Goal: Transaction & Acquisition: Purchase product/service

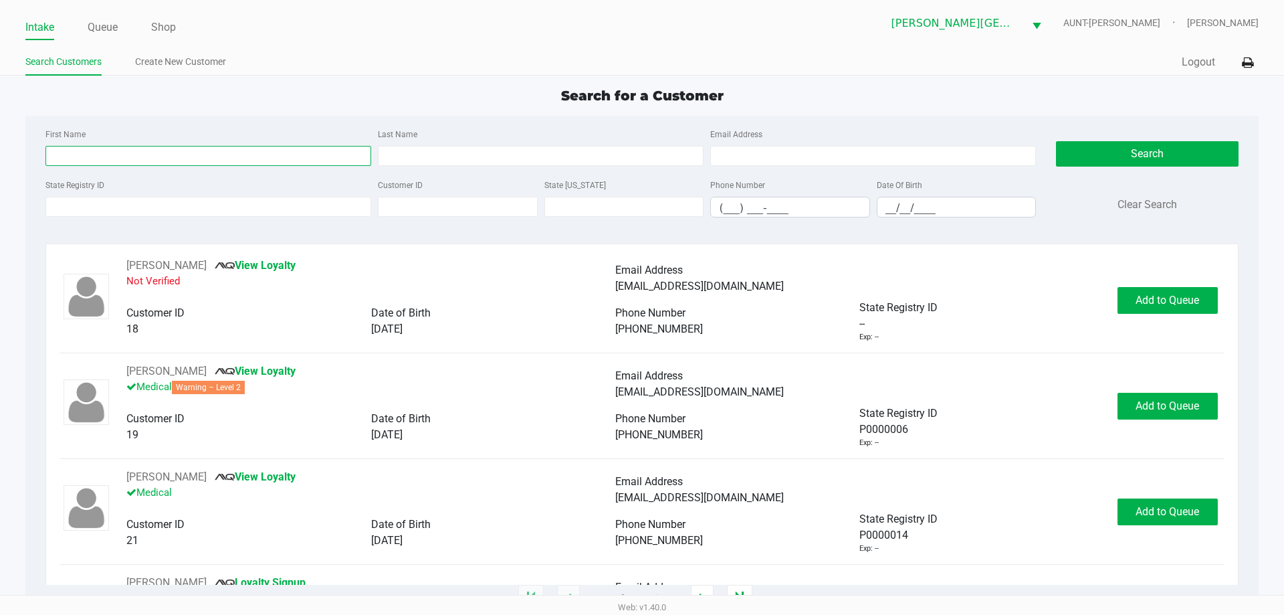
click at [144, 147] on input "First Name" at bounding box center [208, 156] width 326 height 20
type input "[PERSON_NAME]"
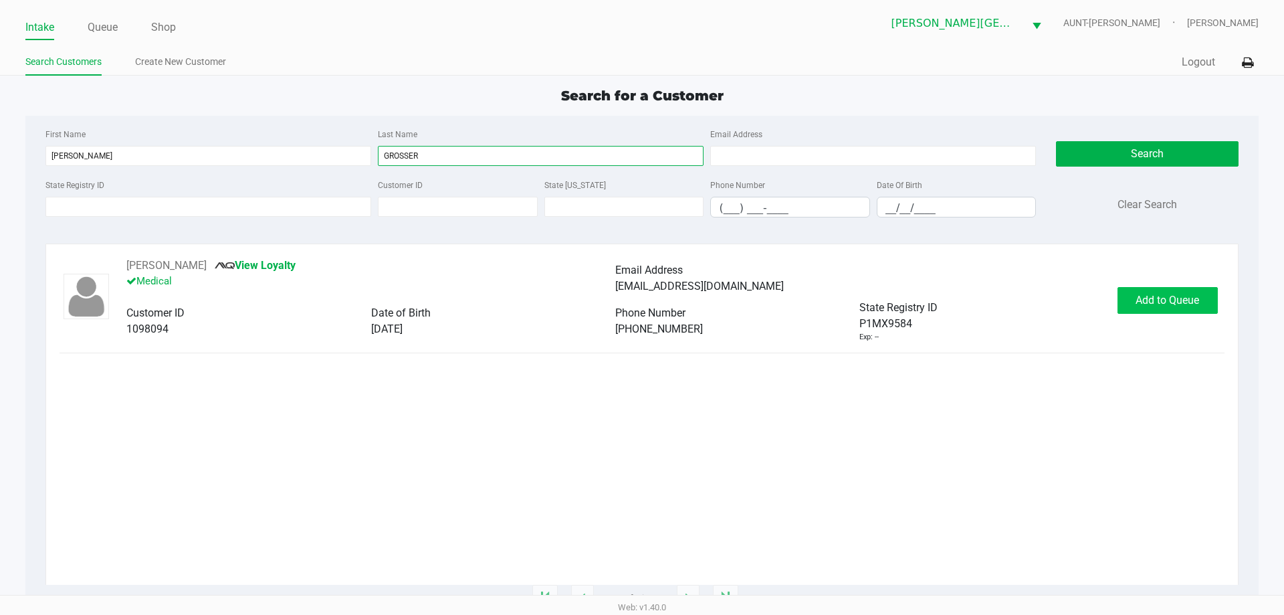
type input "GROSSER"
click at [640, 310] on button "Add to Queue" at bounding box center [1167, 300] width 100 height 27
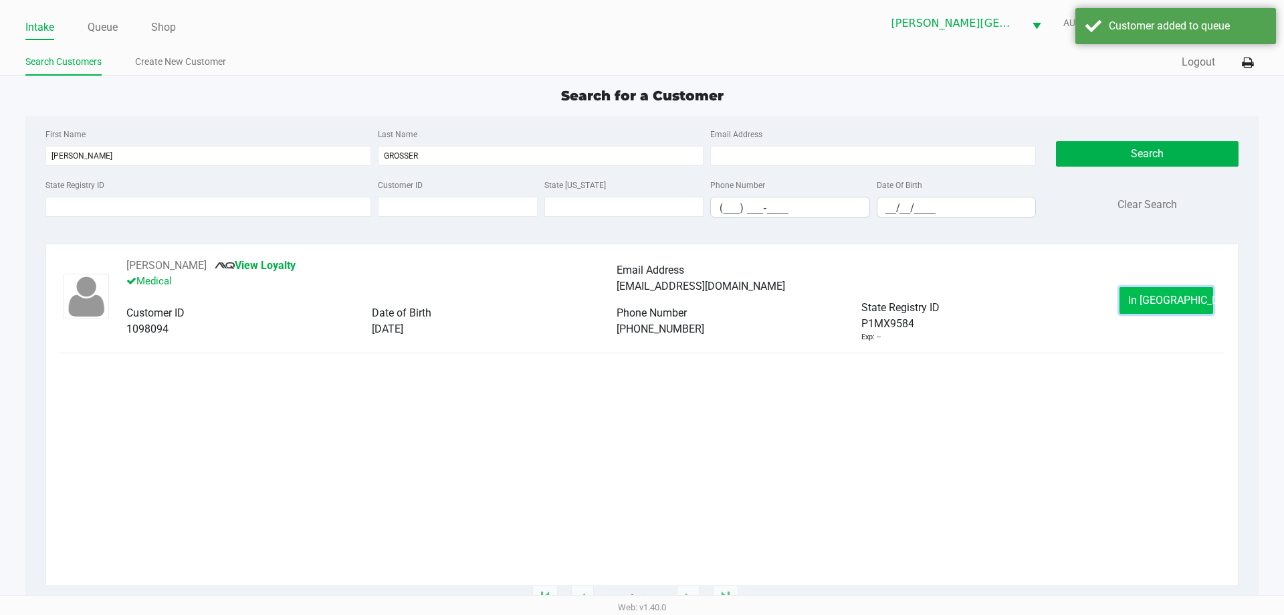
click at [640, 298] on span "In [GEOGRAPHIC_DATA]" at bounding box center [1184, 300] width 112 height 13
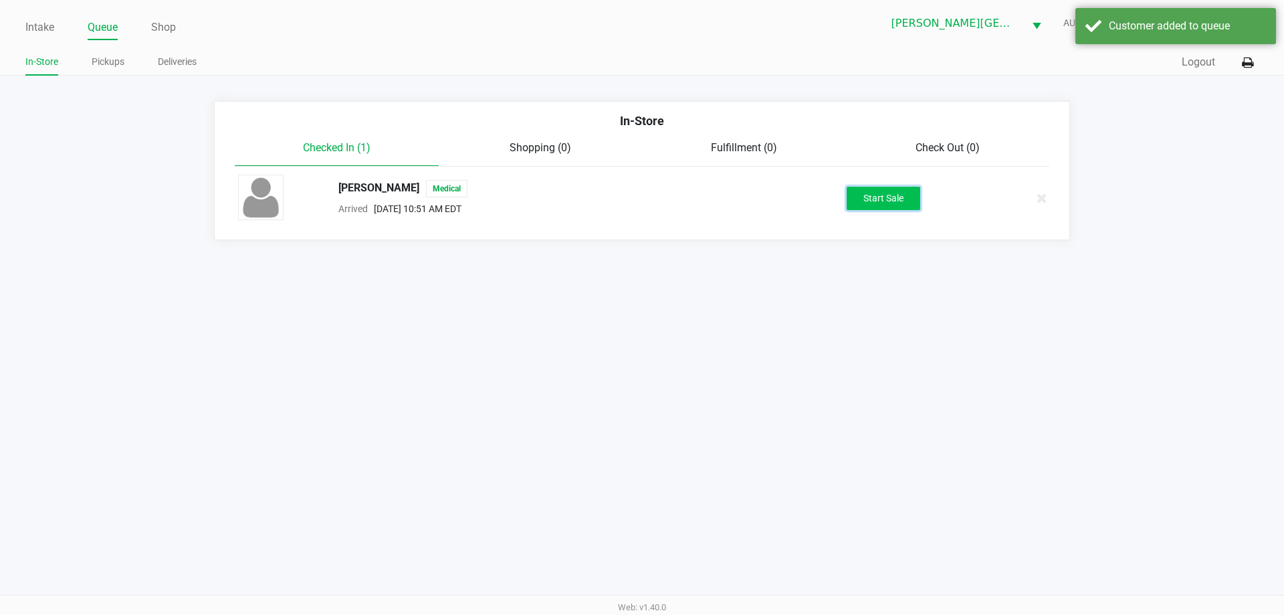
click at [640, 206] on button "Start Sale" at bounding box center [884, 198] width 74 height 23
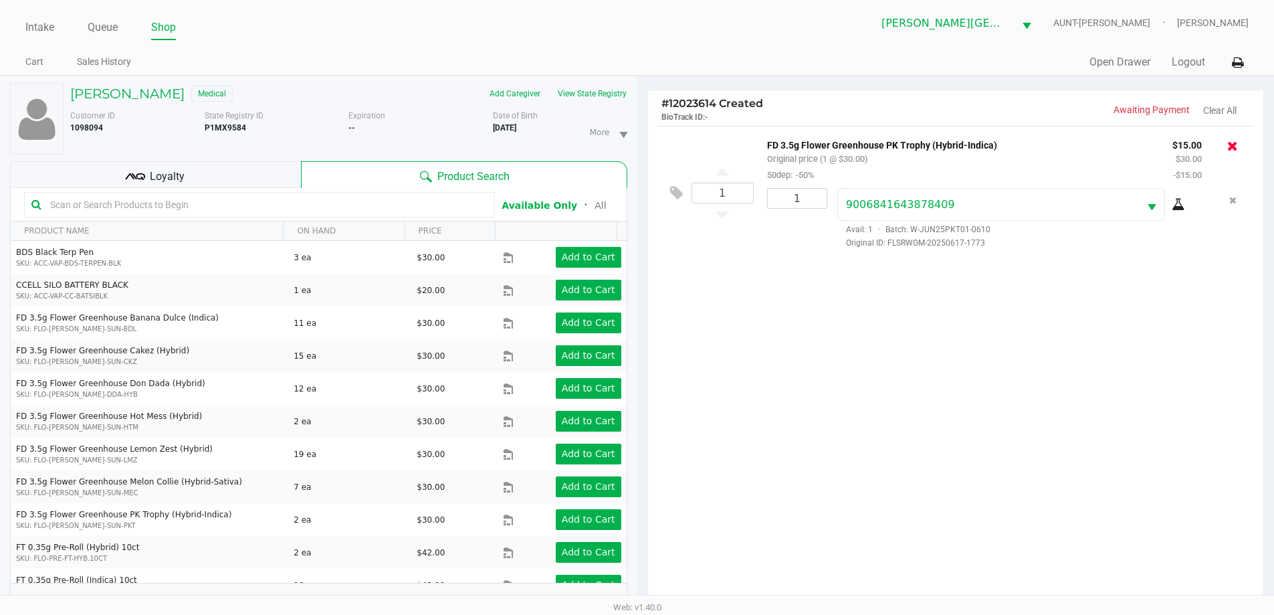
click at [640, 140] on icon at bounding box center [1232, 145] width 11 height 13
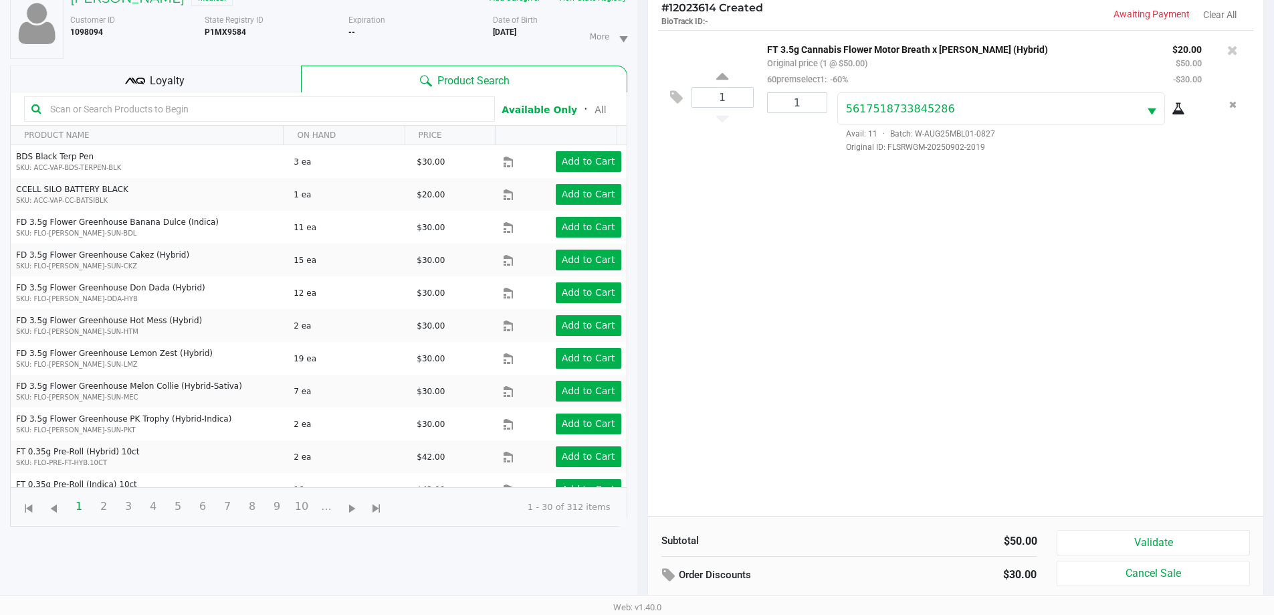
scroll to position [144, 0]
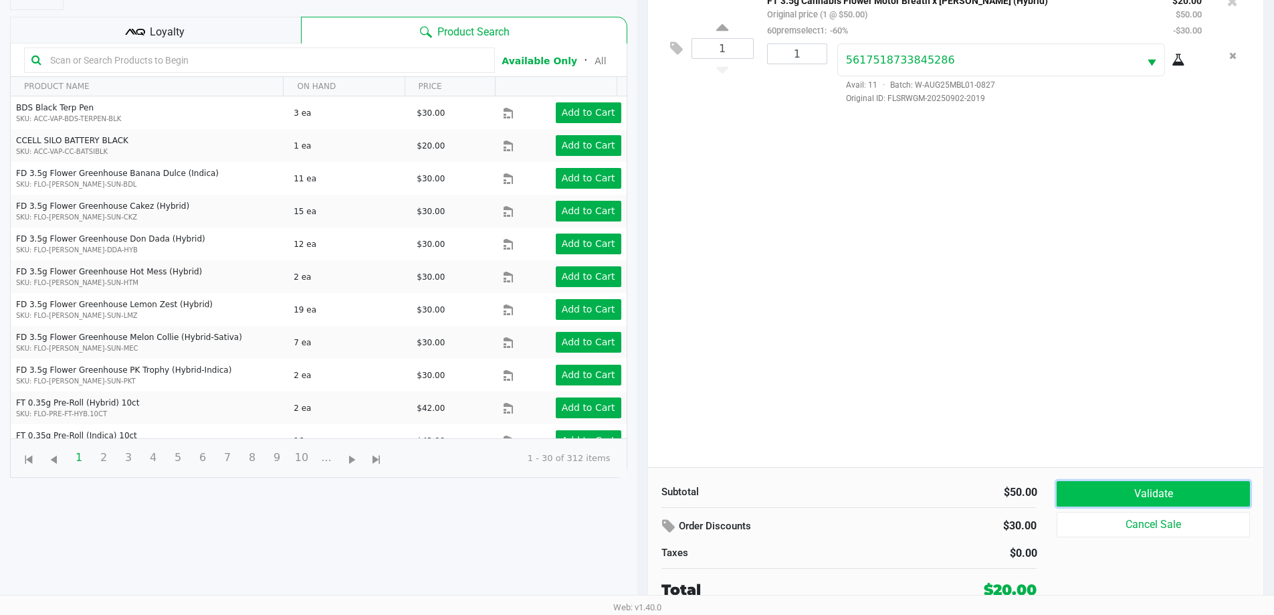
click at [640, 490] on button "Validate" at bounding box center [1153, 493] width 193 height 25
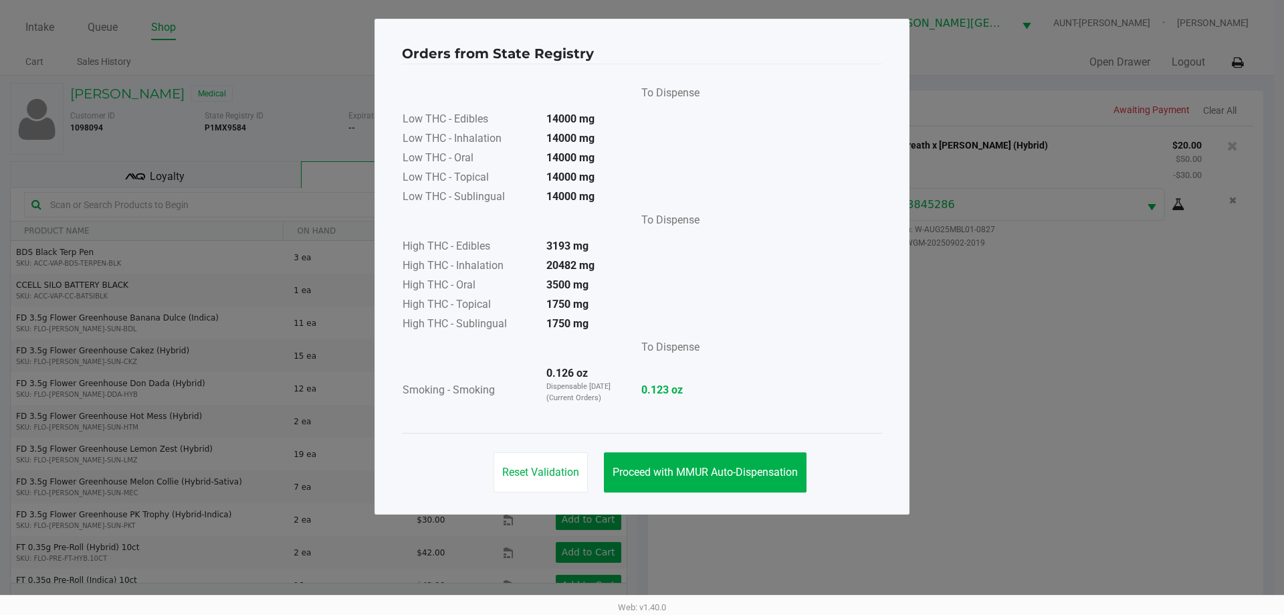
click at [640, 508] on div "Orders from State Registry To Dispense Low THC - Edibles 14000 mg Low THC - Inh…" at bounding box center [641, 267] width 535 height 496
click at [640, 469] on span "Proceed with MMUR Auto-Dispensation" at bounding box center [705, 471] width 185 height 13
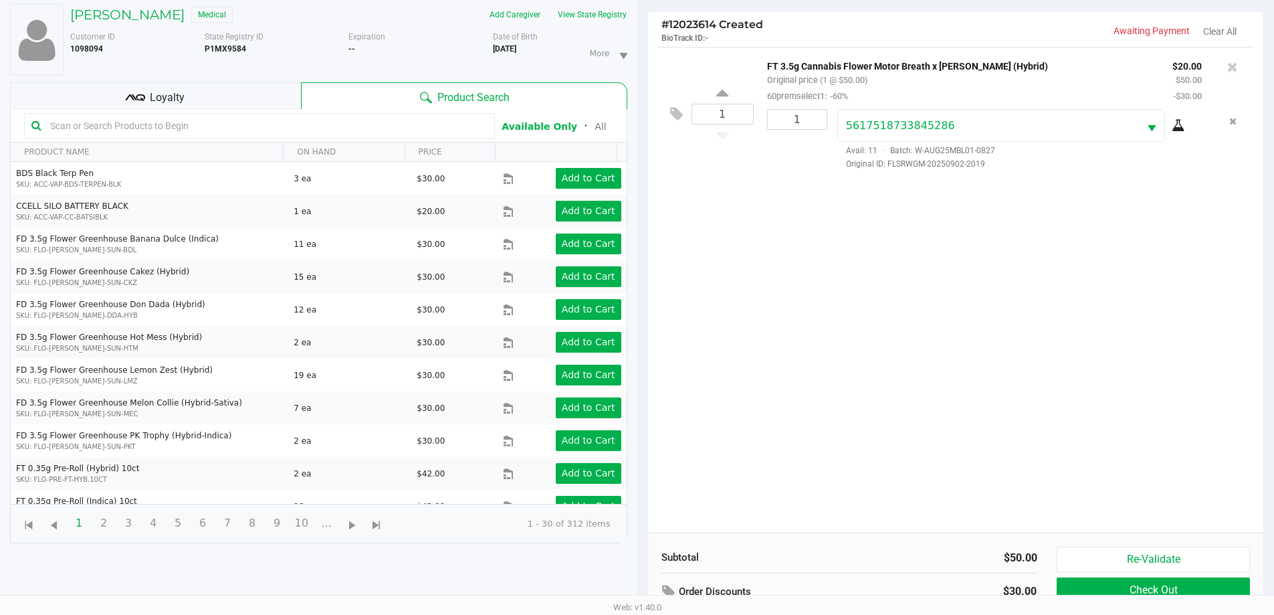
scroll to position [144, 0]
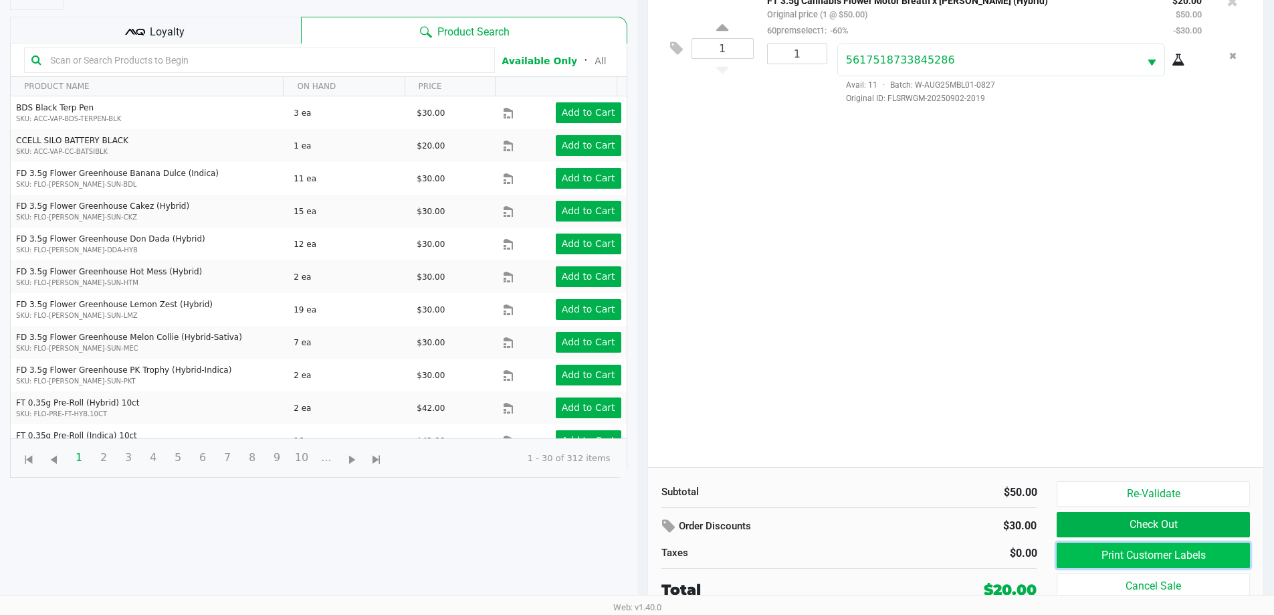
click at [640, 555] on button "Print Customer Labels" at bounding box center [1153, 554] width 193 height 25
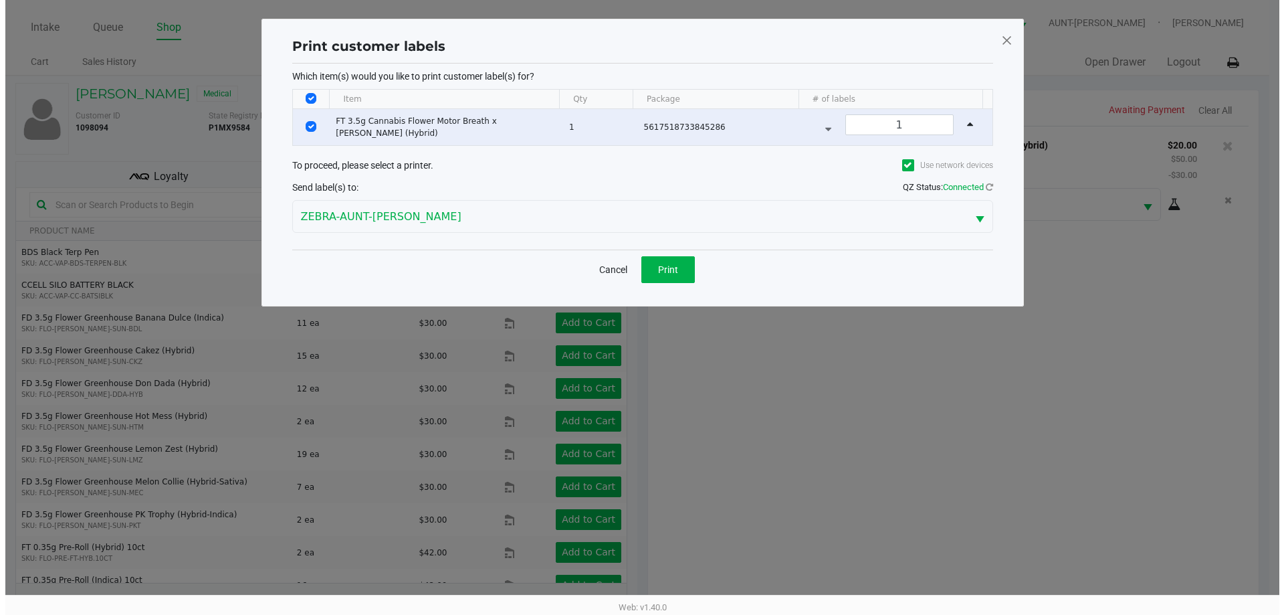
scroll to position [0, 0]
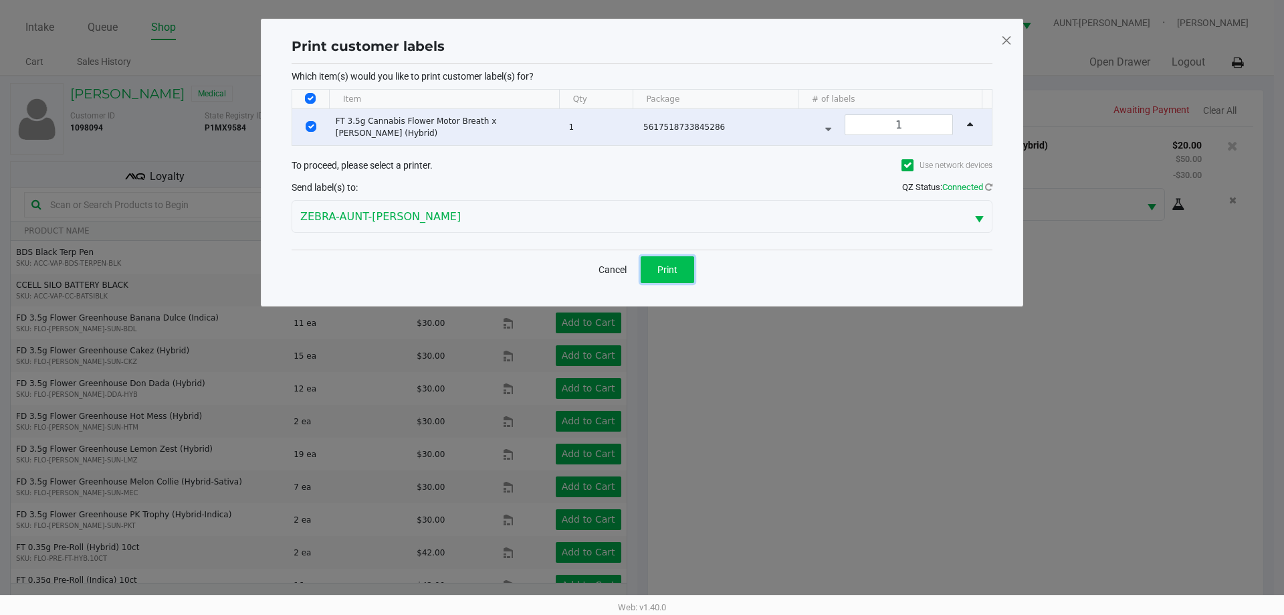
click at [640, 265] on span "Print" at bounding box center [667, 269] width 20 height 11
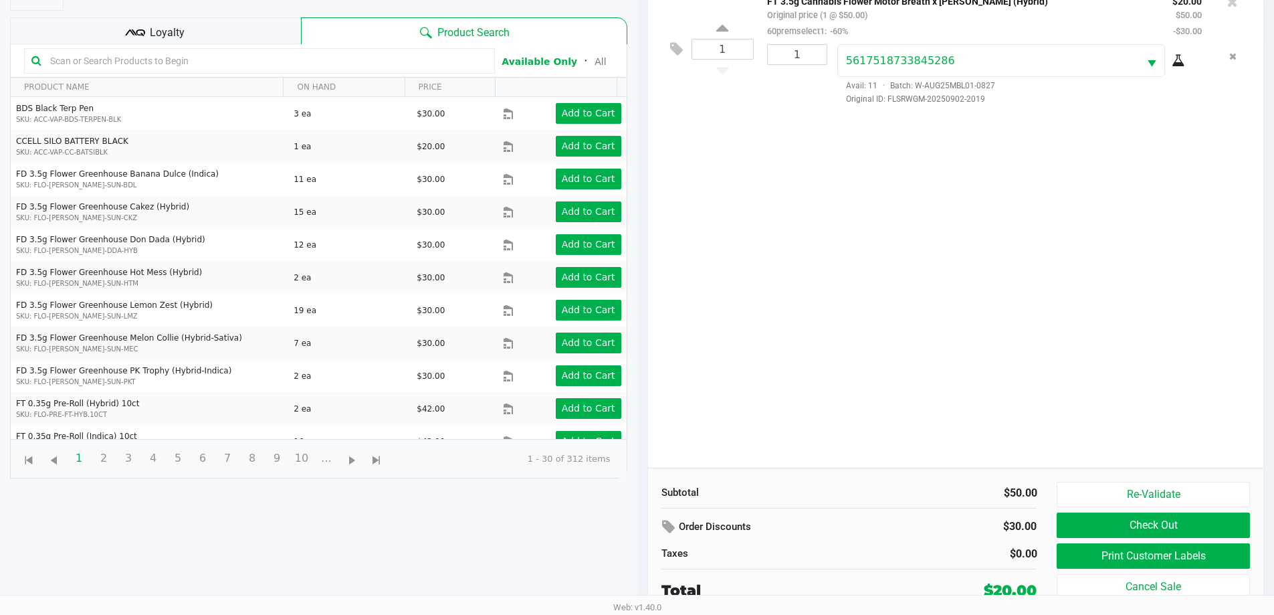
scroll to position [144, 0]
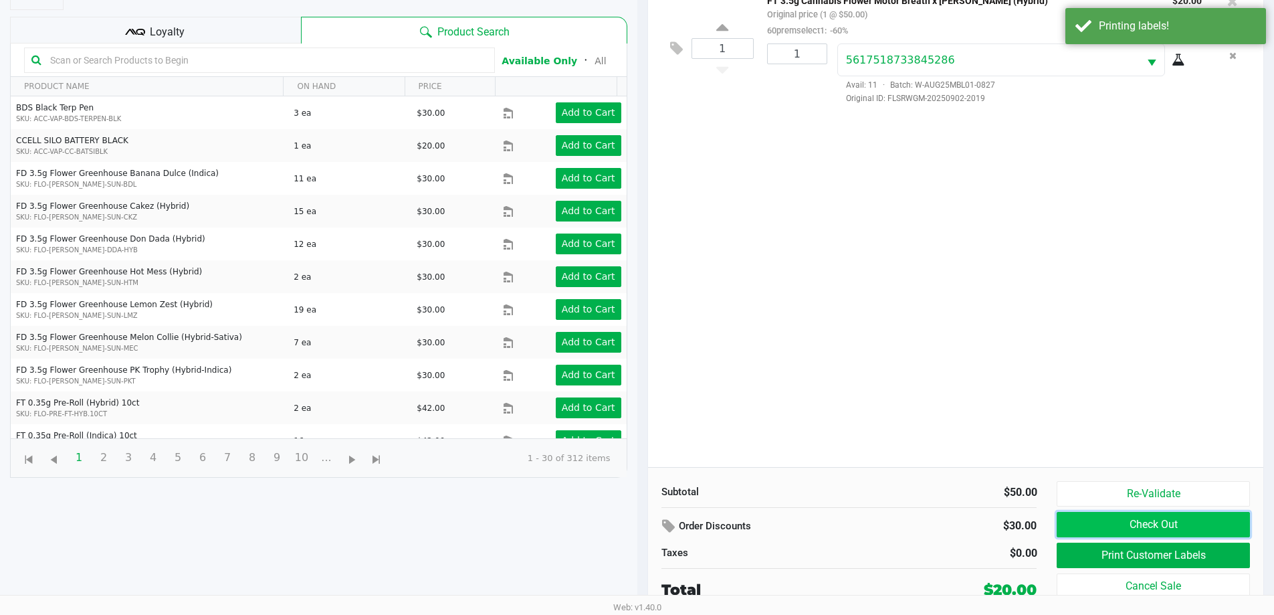
click at [640, 526] on button "Check Out" at bounding box center [1153, 524] width 193 height 25
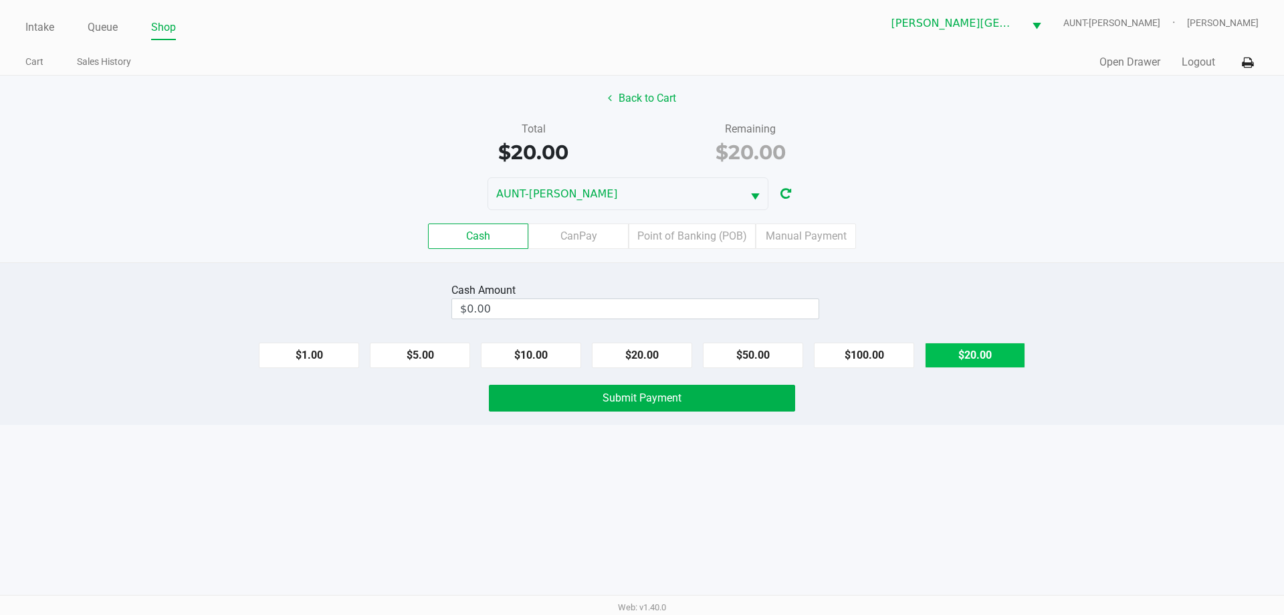
click at [640, 359] on button "$20.00" at bounding box center [975, 354] width 100 height 25
type input "$20.00"
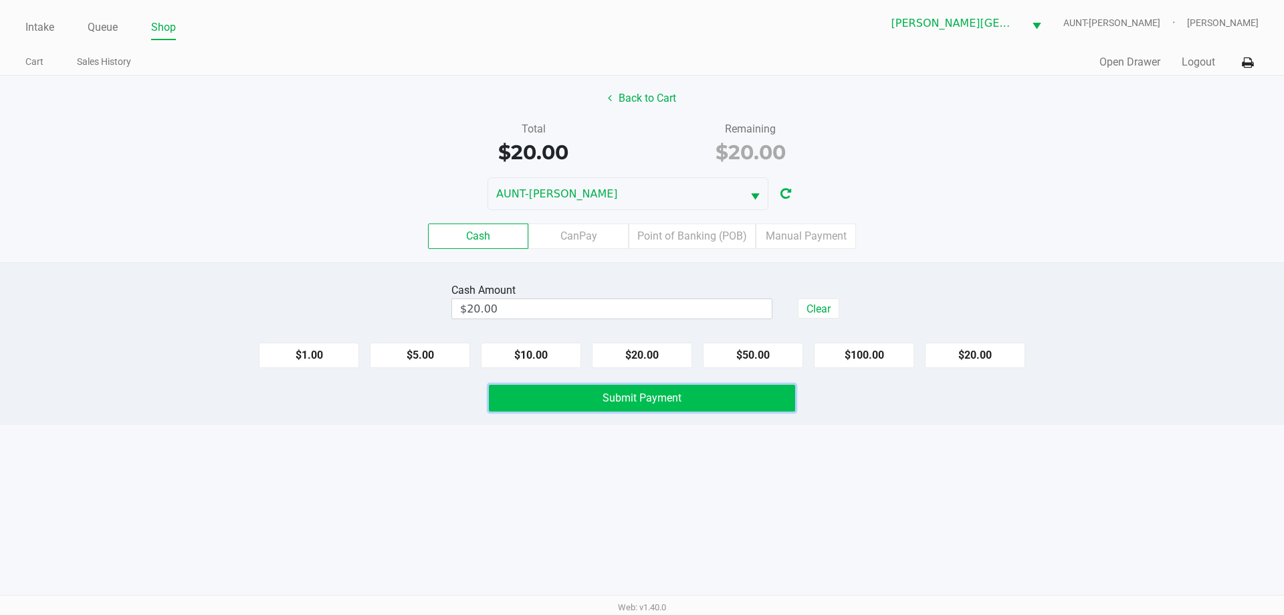
click at [640, 402] on button "Submit Payment" at bounding box center [642, 398] width 306 height 27
